Goal: Check status

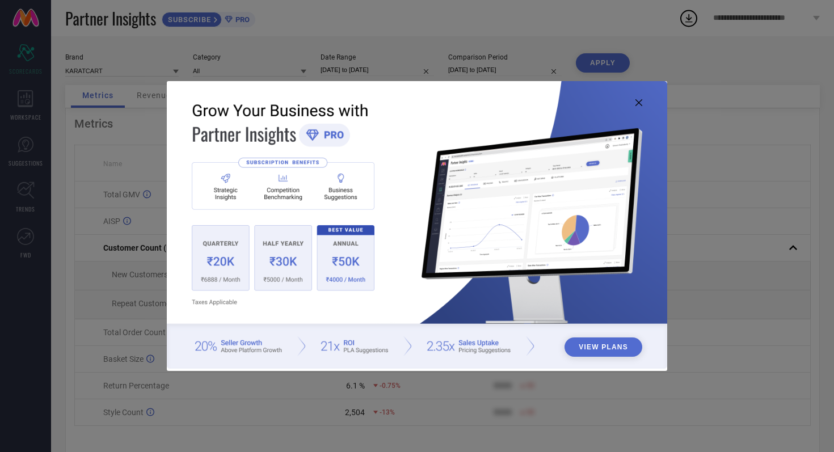
click at [637, 102] on icon at bounding box center [639, 102] width 7 height 7
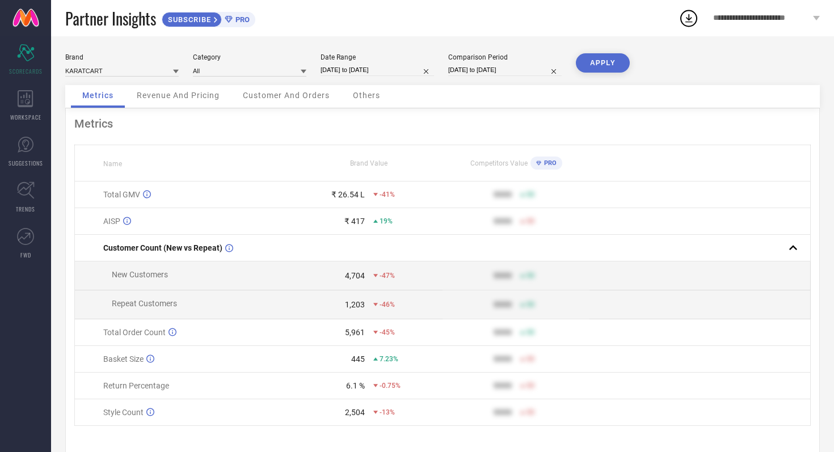
scroll to position [23, 0]
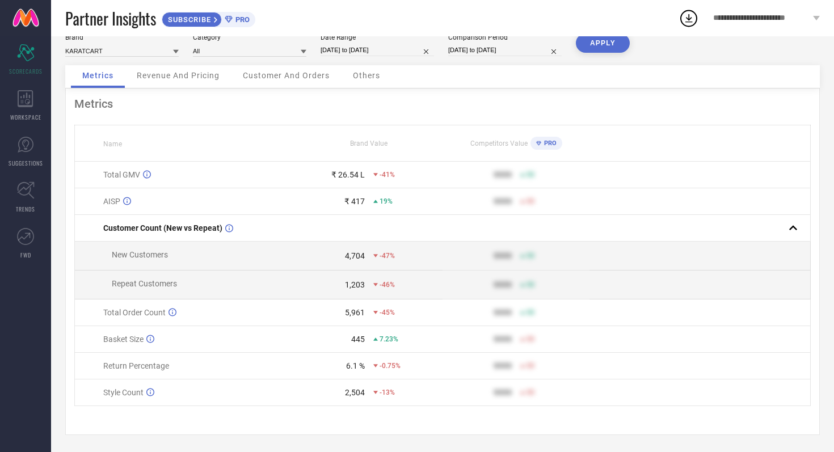
select select "7"
select select "2025"
select select "8"
select select "2025"
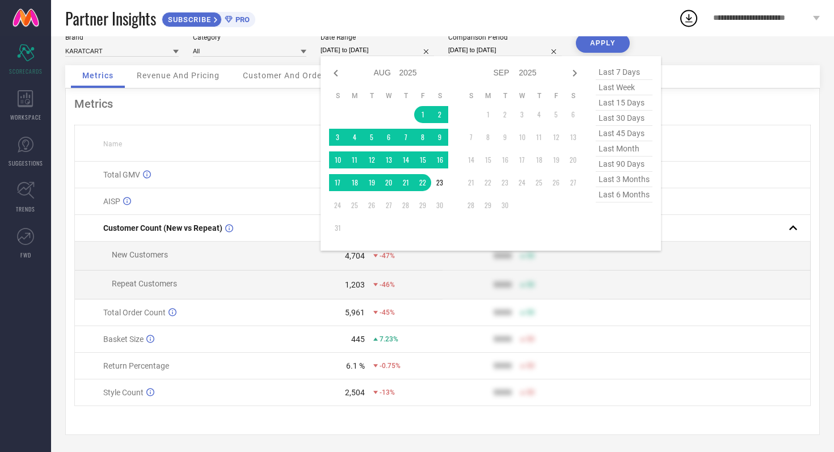
click at [402, 45] on input "[DATE] to [DATE]" at bounding box center [378, 50] width 114 height 12
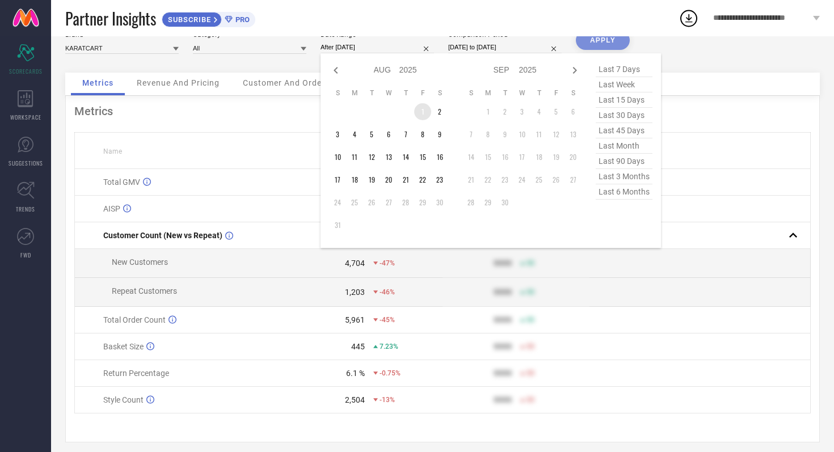
click at [422, 110] on td "1" at bounding box center [422, 111] width 17 height 17
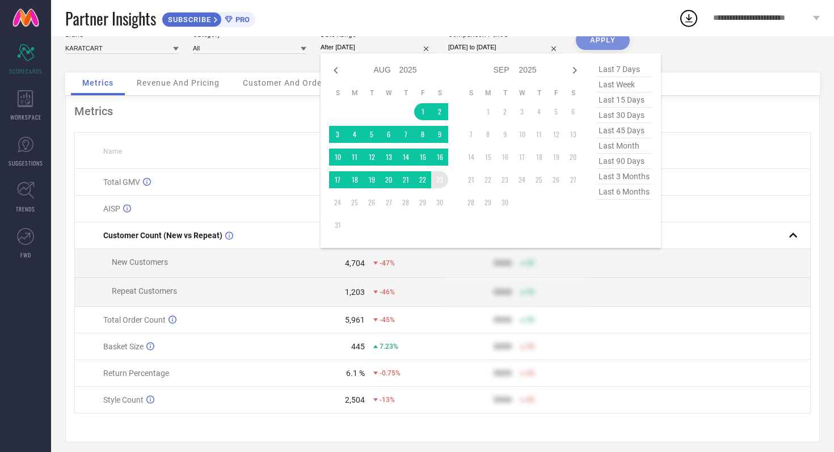
type input "[DATE] to [DATE]"
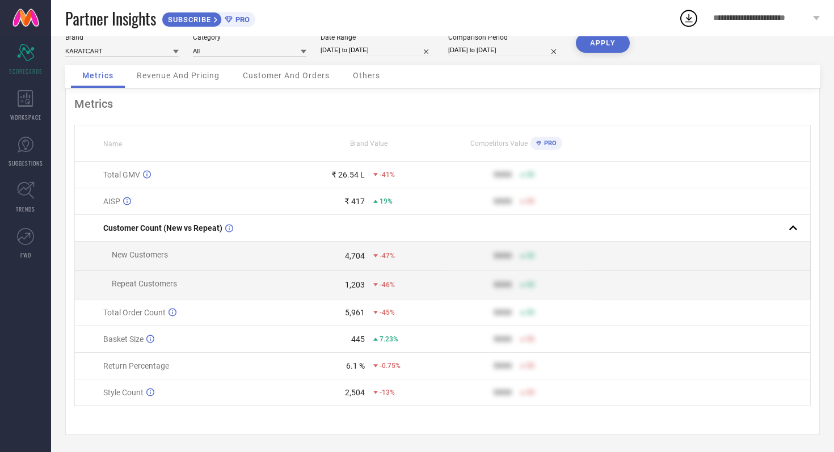
select select "7"
select select "2024"
select select "8"
select select "2024"
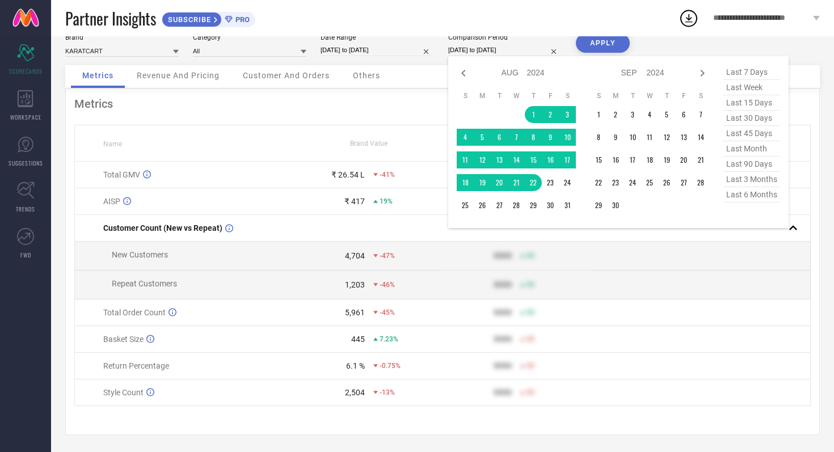
click at [532, 49] on input "[DATE] to [DATE]" at bounding box center [505, 50] width 114 height 12
click at [529, 110] on td "1" at bounding box center [533, 114] width 17 height 17
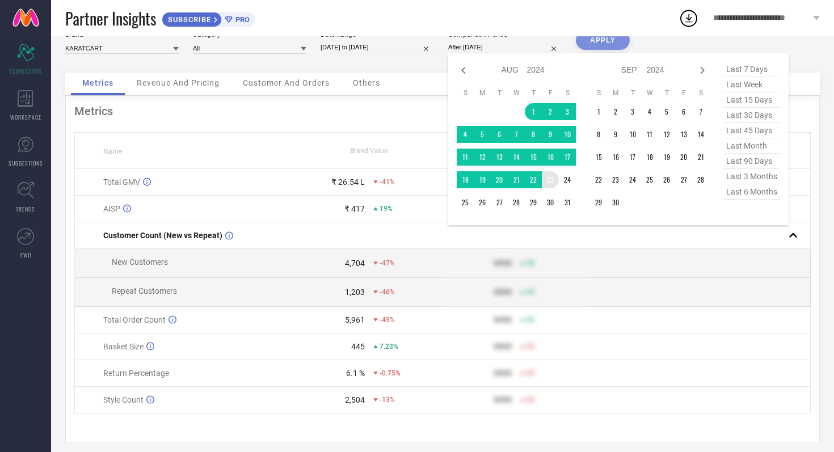
type input "[DATE] to [DATE]"
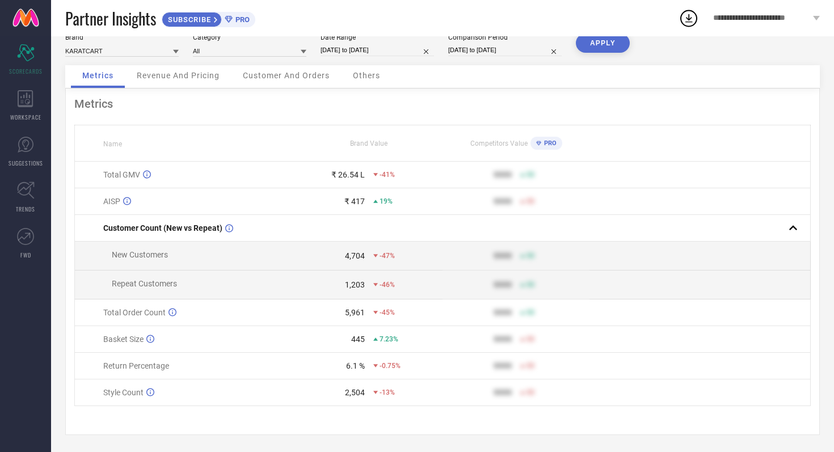
click at [599, 38] on button "APPLY" at bounding box center [603, 42] width 54 height 19
